Goal: Task Accomplishment & Management: Manage account settings

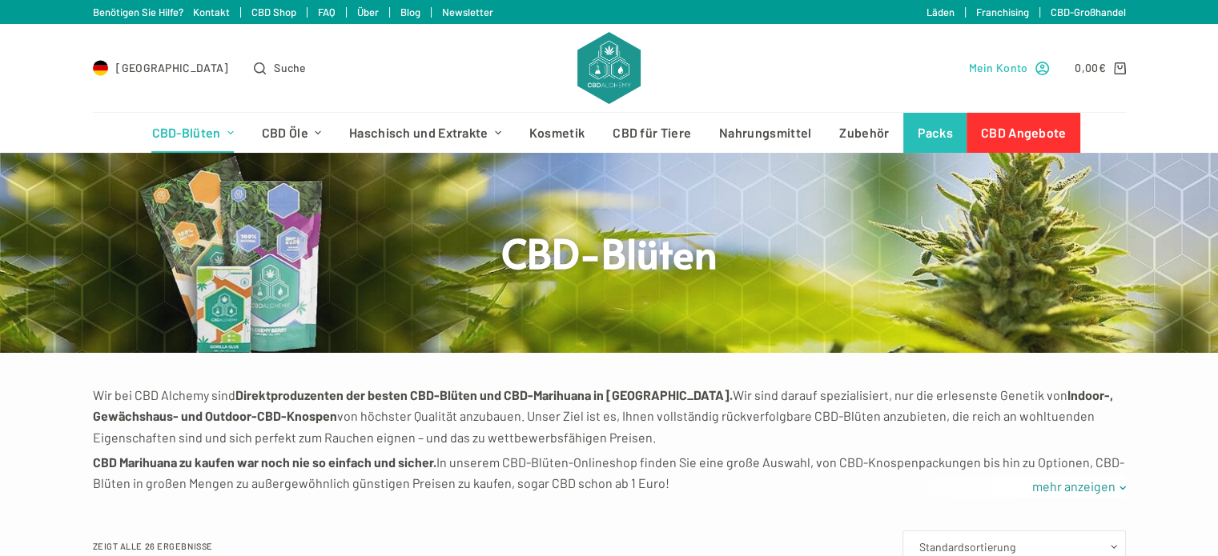
click at [1036, 66] on icon "Mein Konto" at bounding box center [1042, 69] width 14 height 14
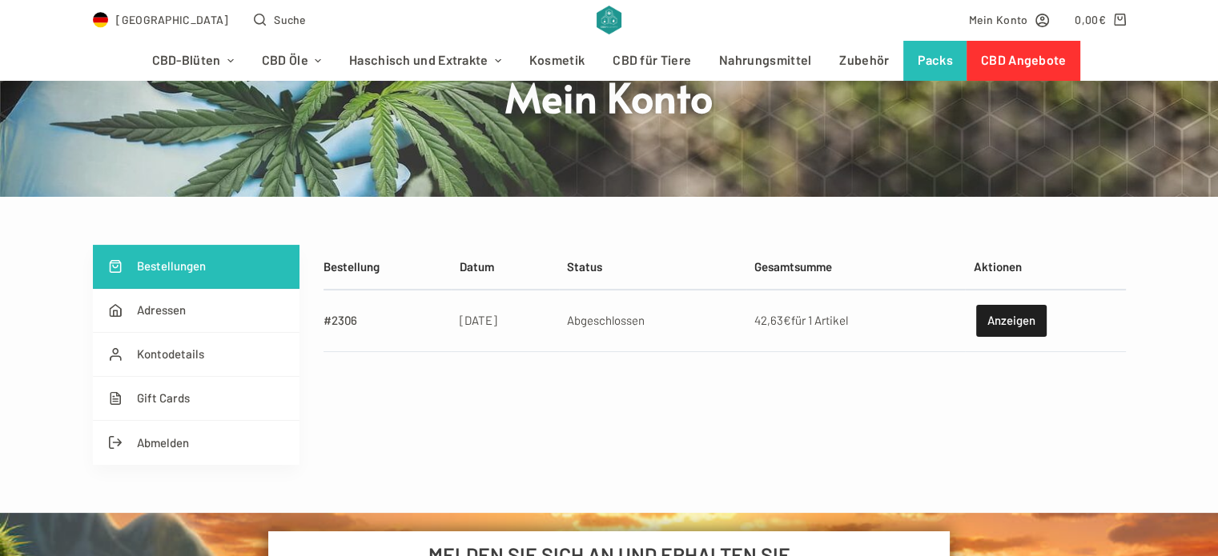
scroll to position [160, 0]
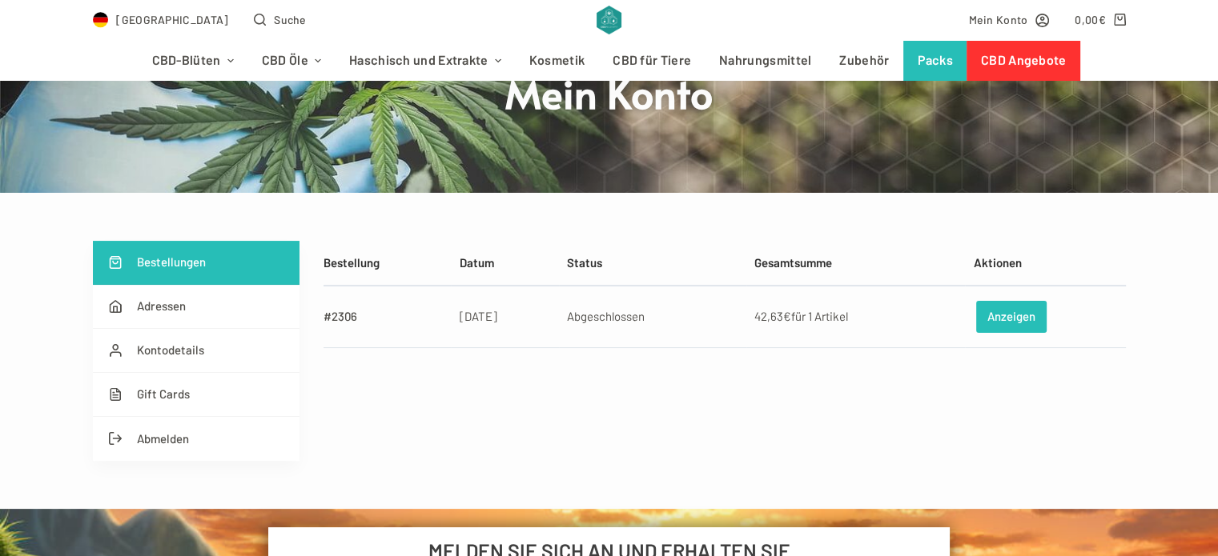
click at [997, 315] on link "Anzeigen" at bounding box center [1011, 317] width 70 height 32
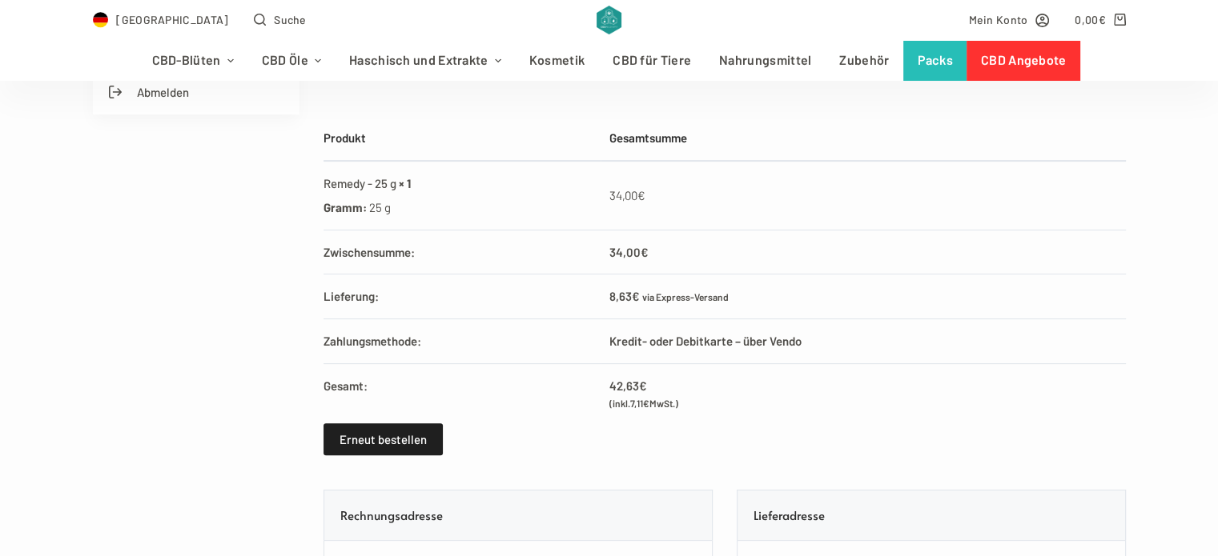
scroll to position [480, 0]
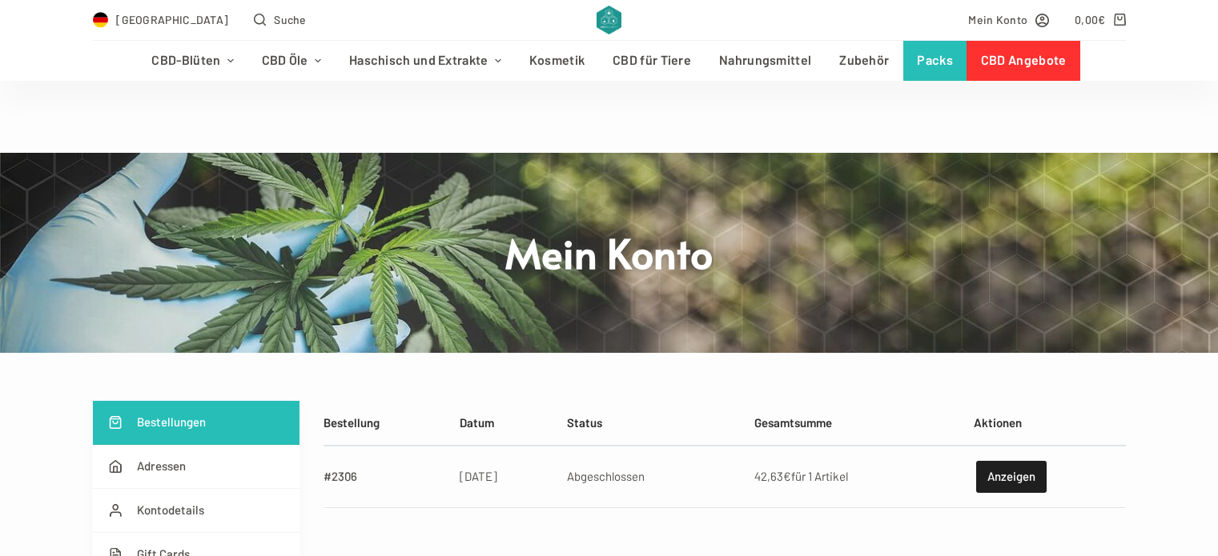
scroll to position [160, 0]
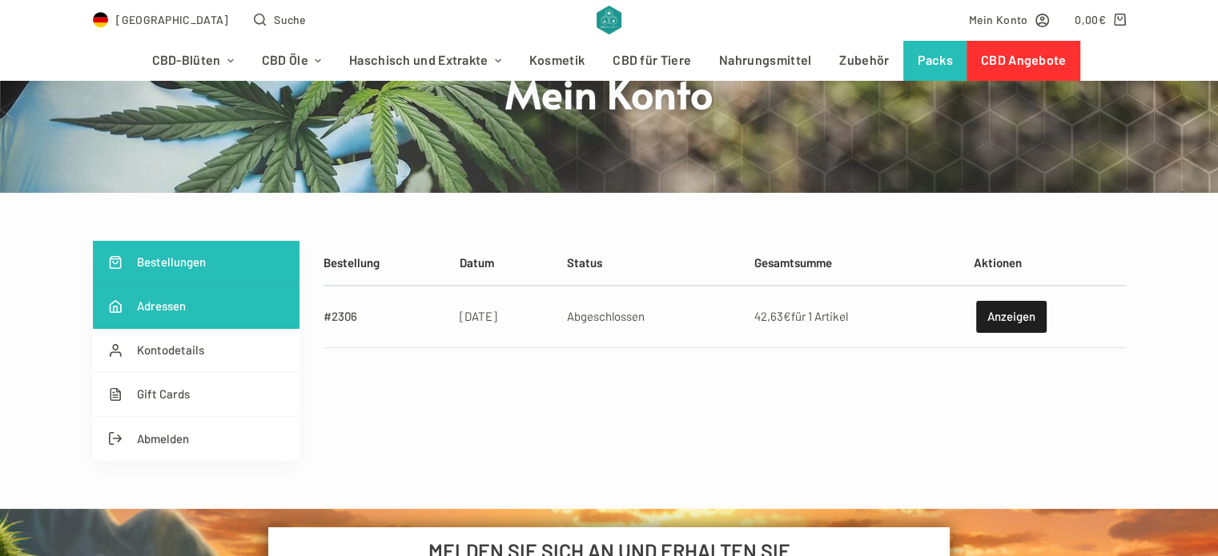
click at [153, 307] on link "Adressen" at bounding box center [196, 307] width 207 height 44
